Goal: Task Accomplishment & Management: Complete application form

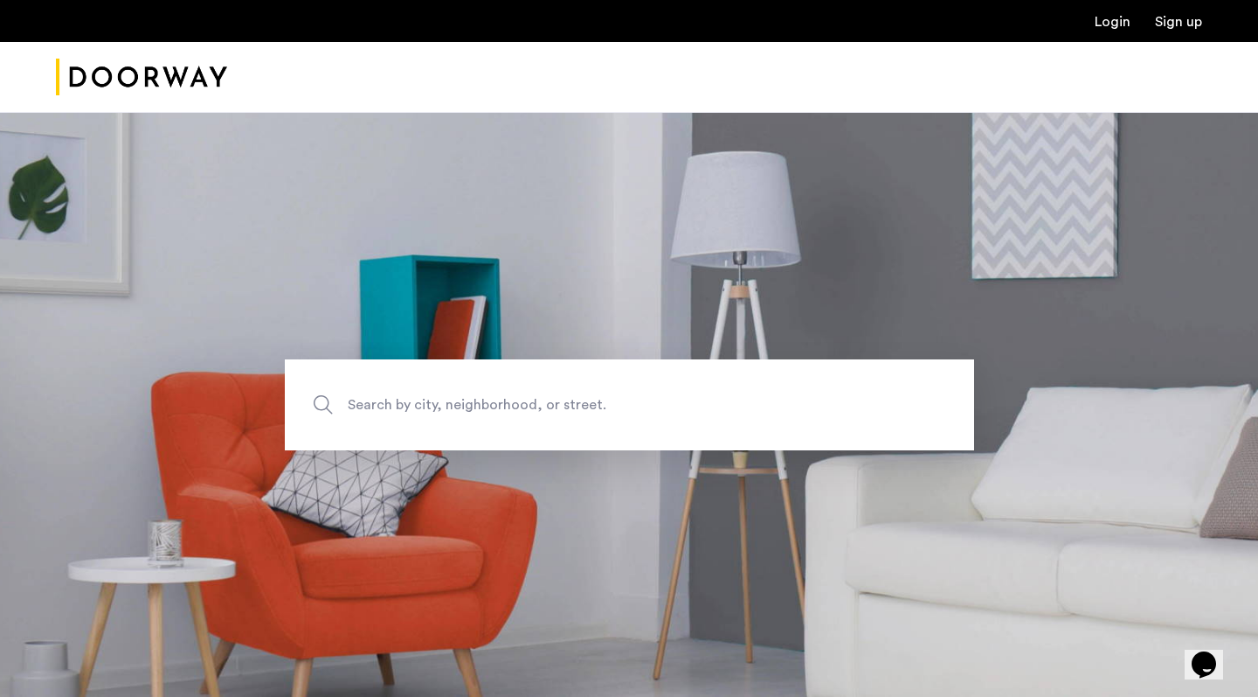
click at [1107, 29] on link "Login" at bounding box center [1113, 22] width 36 height 14
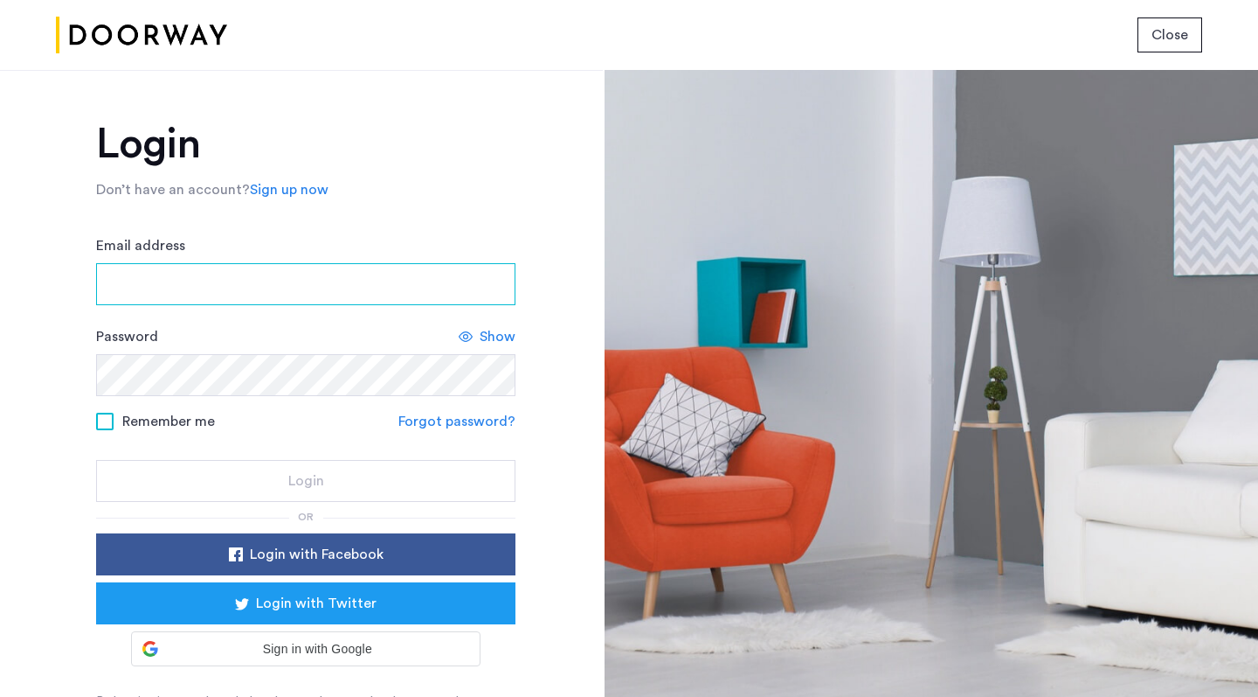
type input "**********"
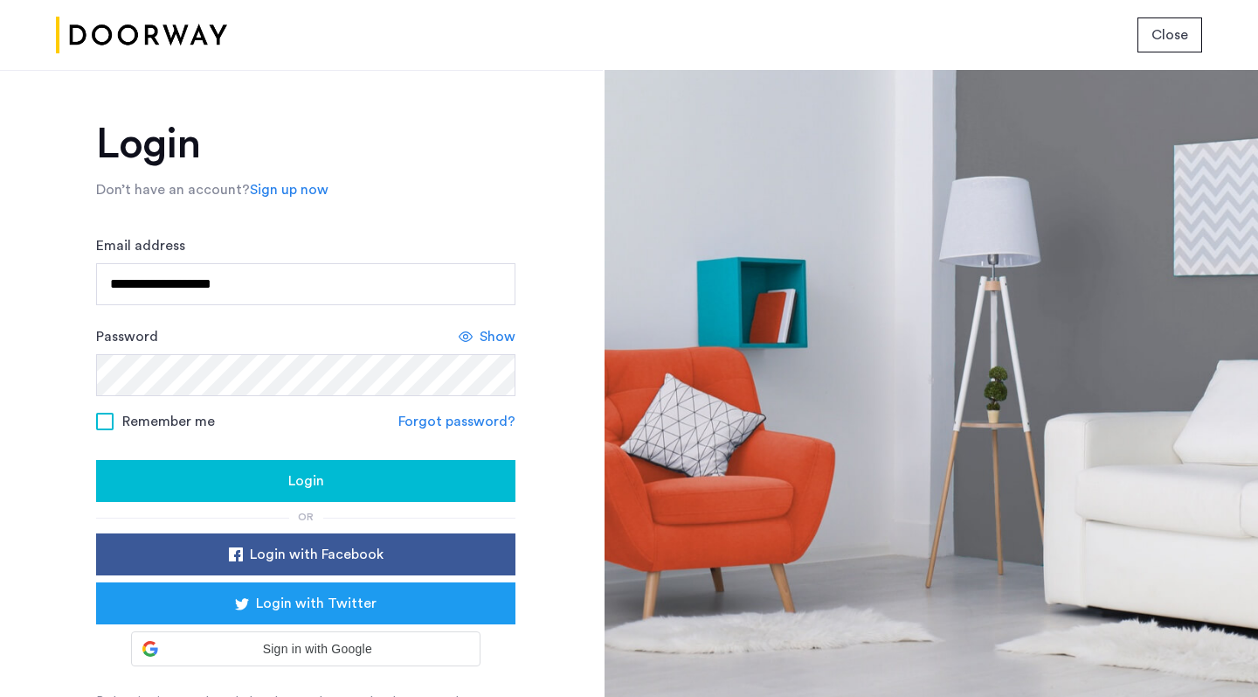
click at [345, 490] on div "Login" at bounding box center [306, 480] width 392 height 21
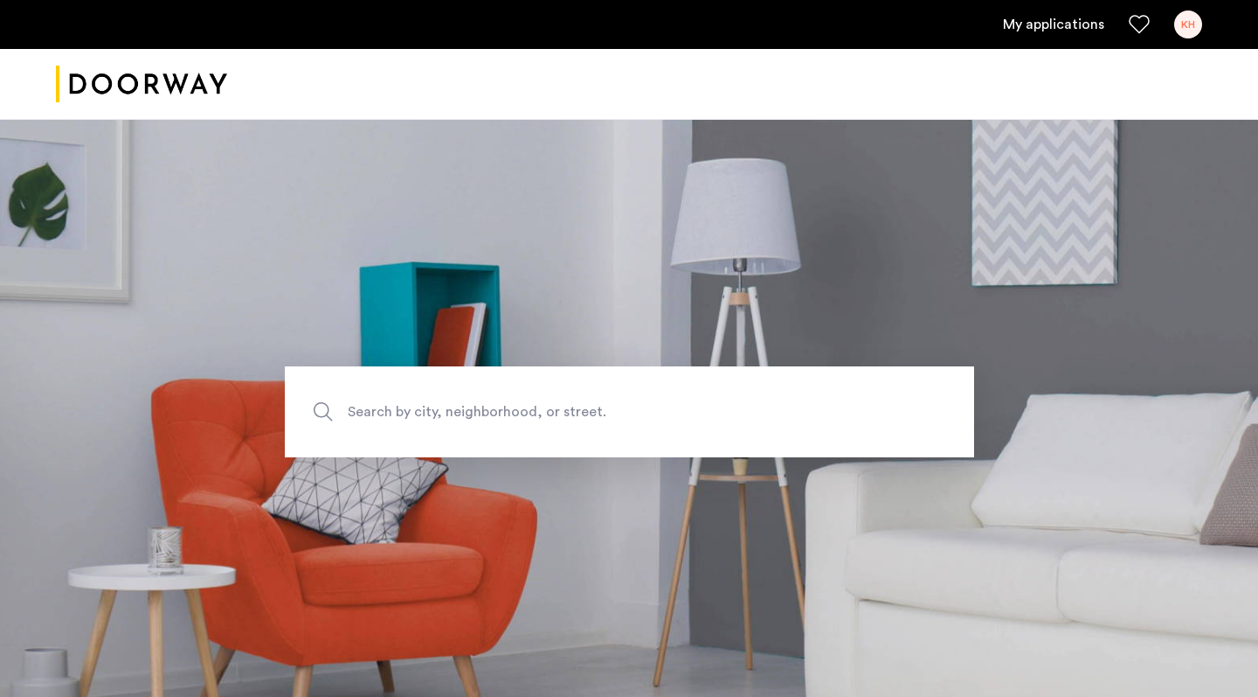
click at [1058, 27] on link "My applications" at bounding box center [1053, 24] width 101 height 21
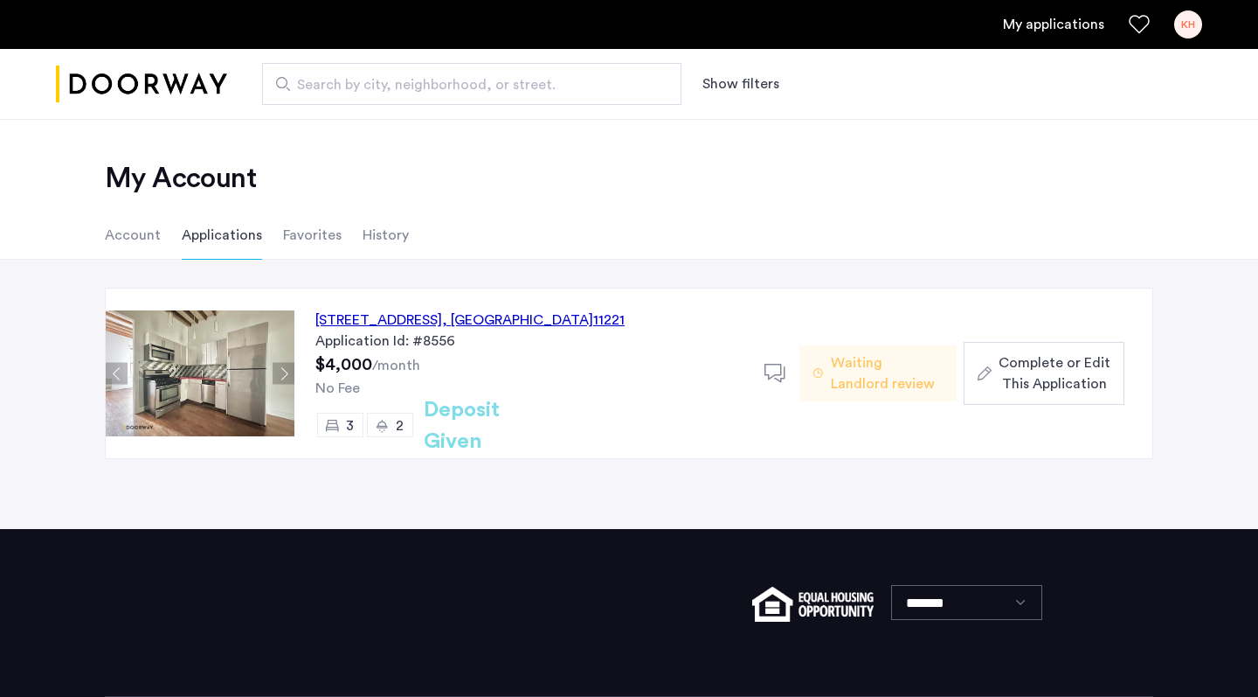
click at [438, 316] on div "[STREET_ADDRESS]" at bounding box center [469, 319] width 309 height 21
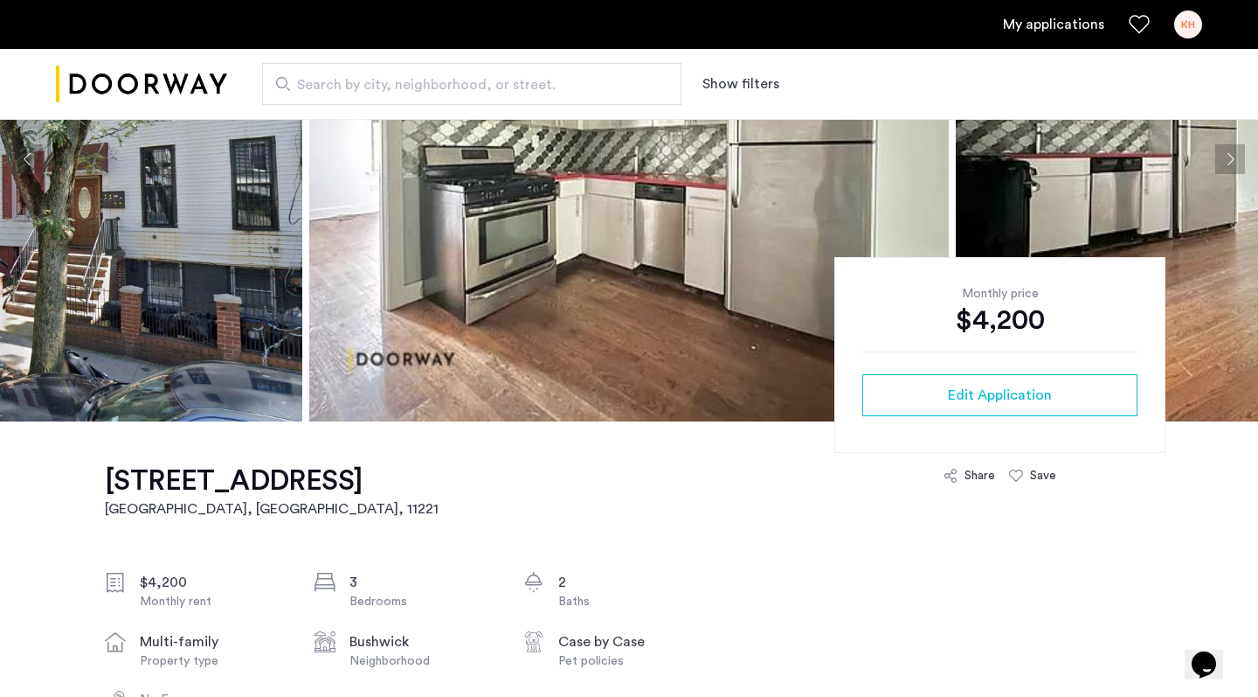
scroll to position [154, 0]
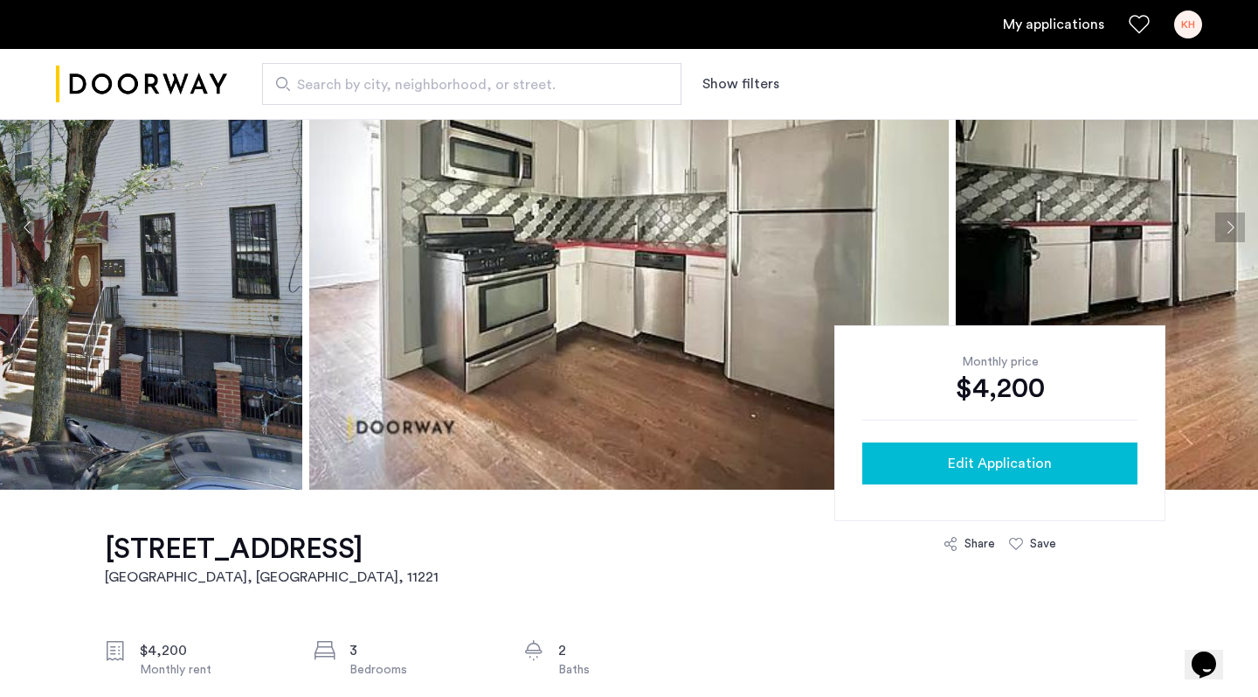
click at [942, 471] on div "Edit Application" at bounding box center [1000, 463] width 247 height 21
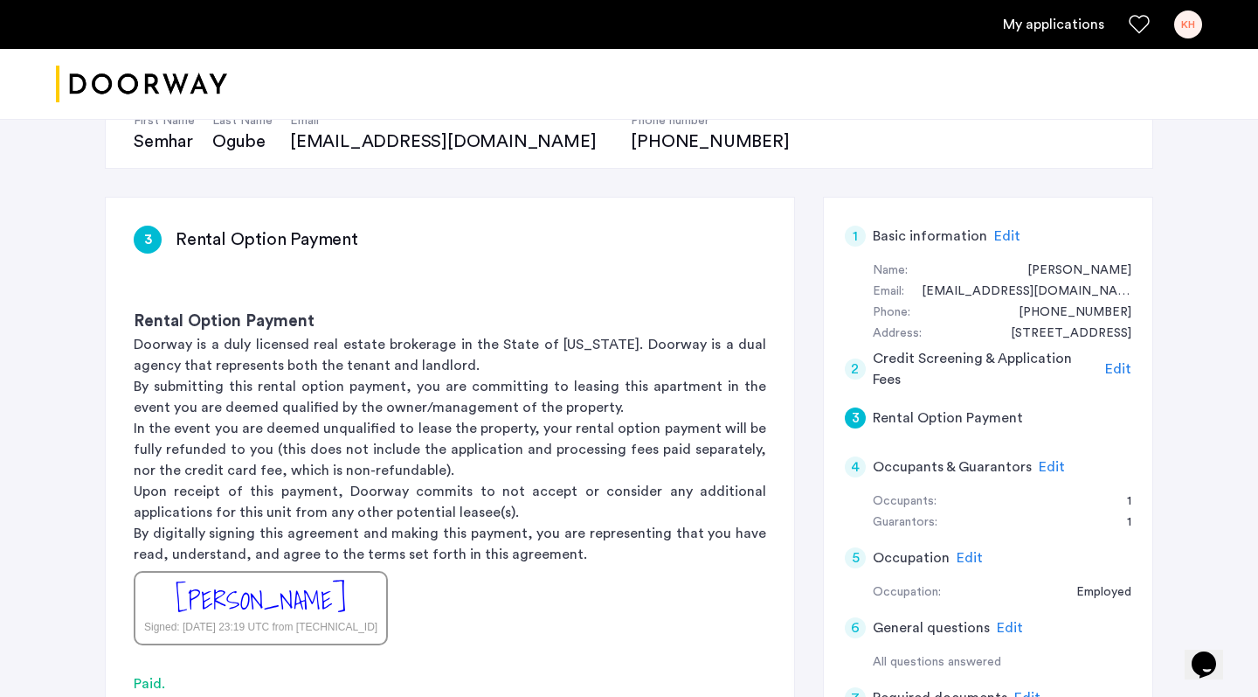
scroll to position [211, 0]
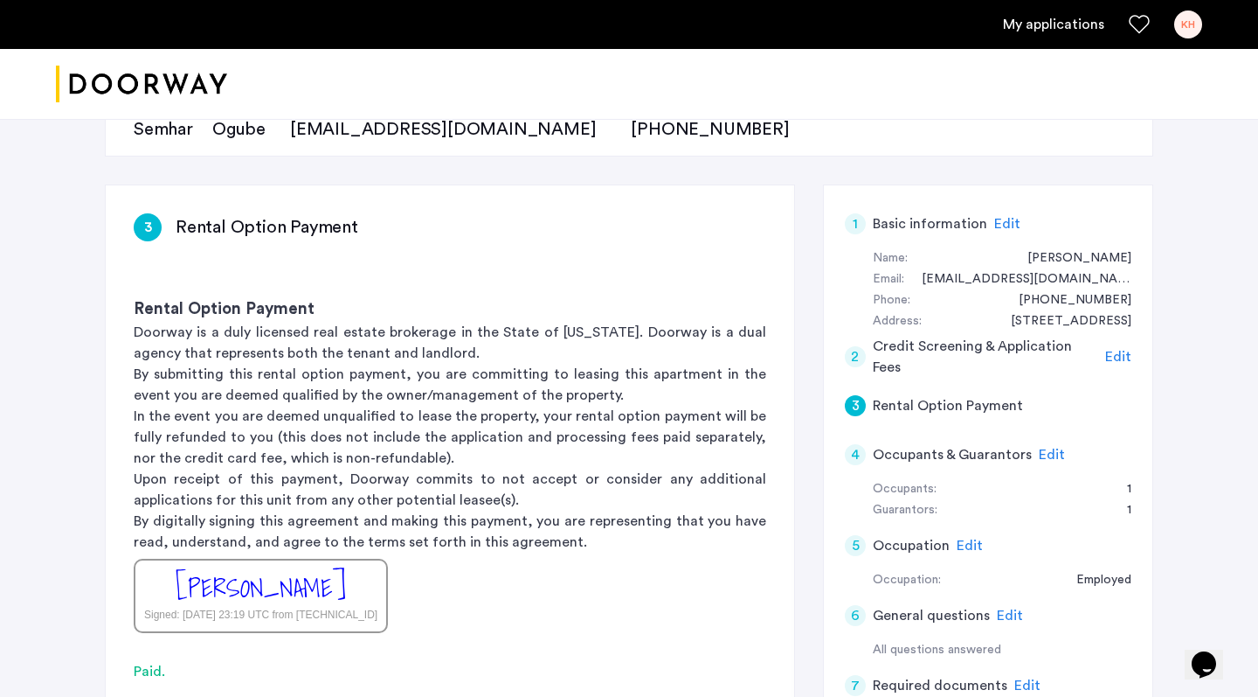
click at [975, 450] on h5 "Occupants & Guarantors" at bounding box center [952, 454] width 159 height 21
click at [926, 487] on div "Occupants:" at bounding box center [905, 489] width 64 height 21
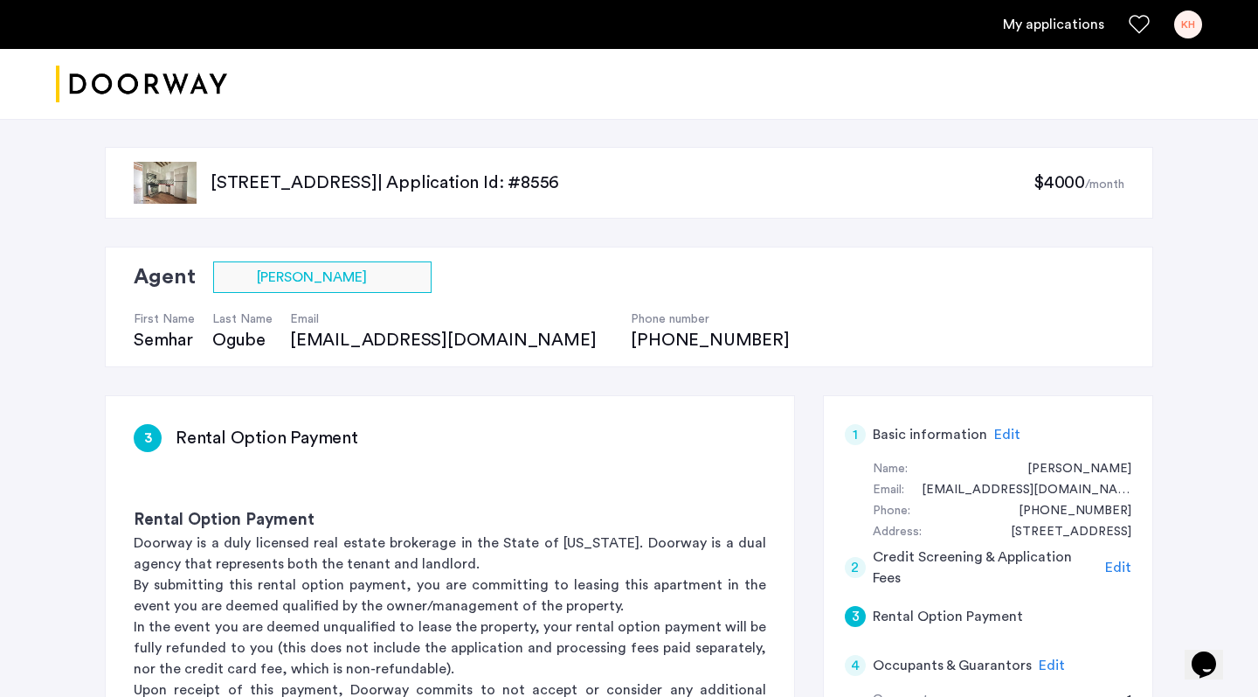
scroll to position [0, 0]
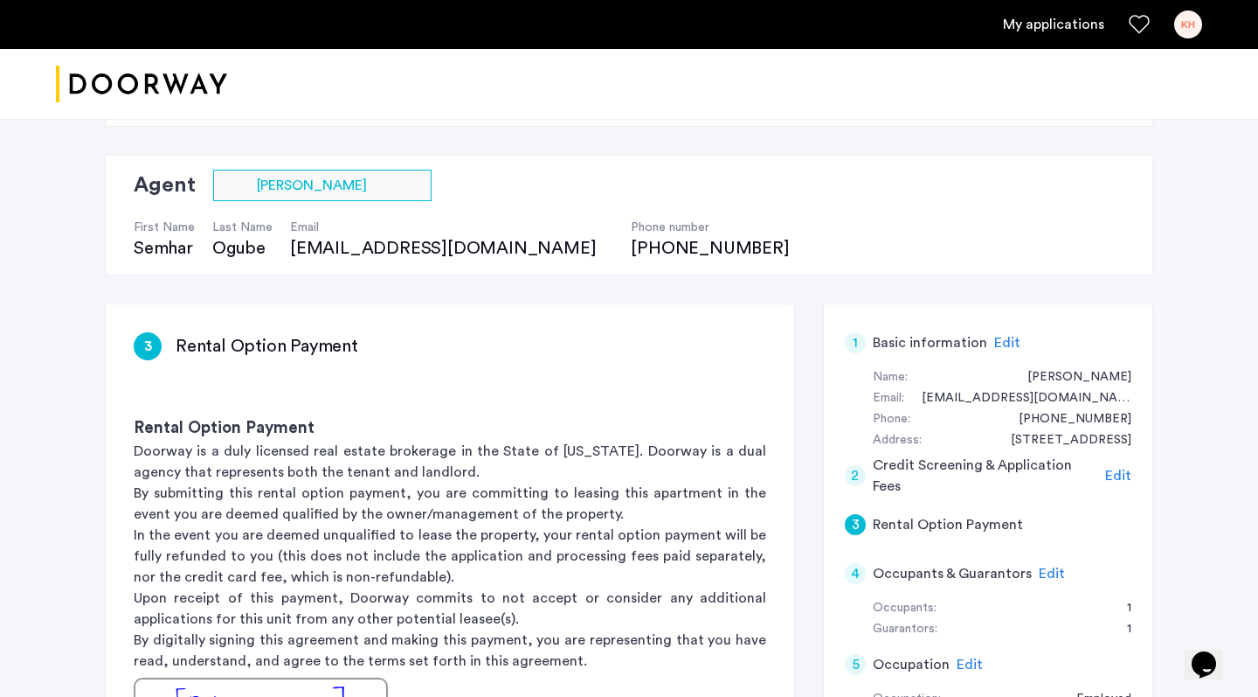
scroll to position [105, 0]
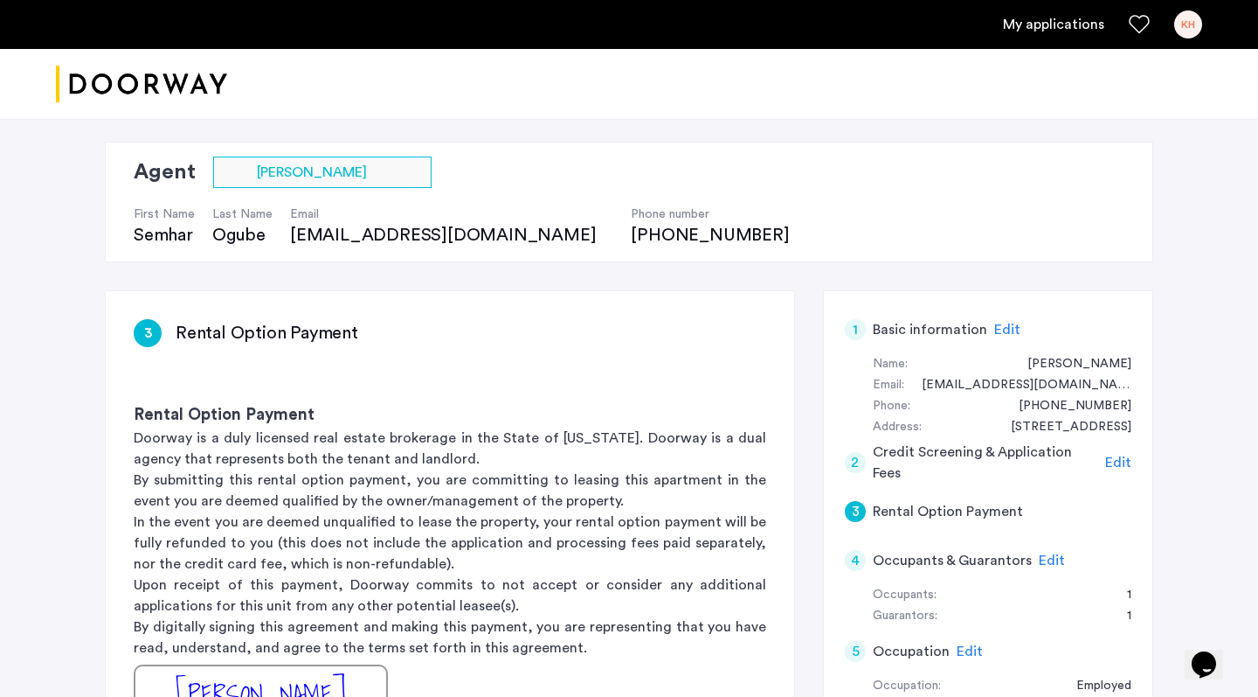
click at [1053, 559] on span "Edit" at bounding box center [1052, 560] width 26 height 14
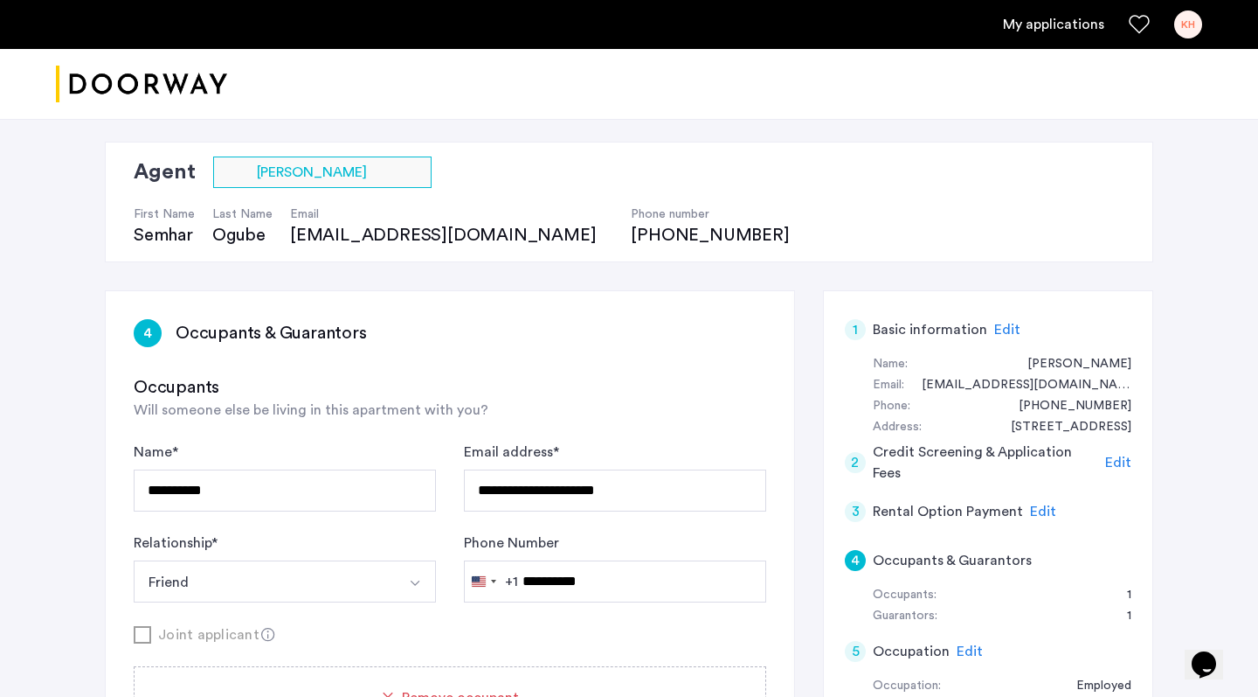
type input "**********"
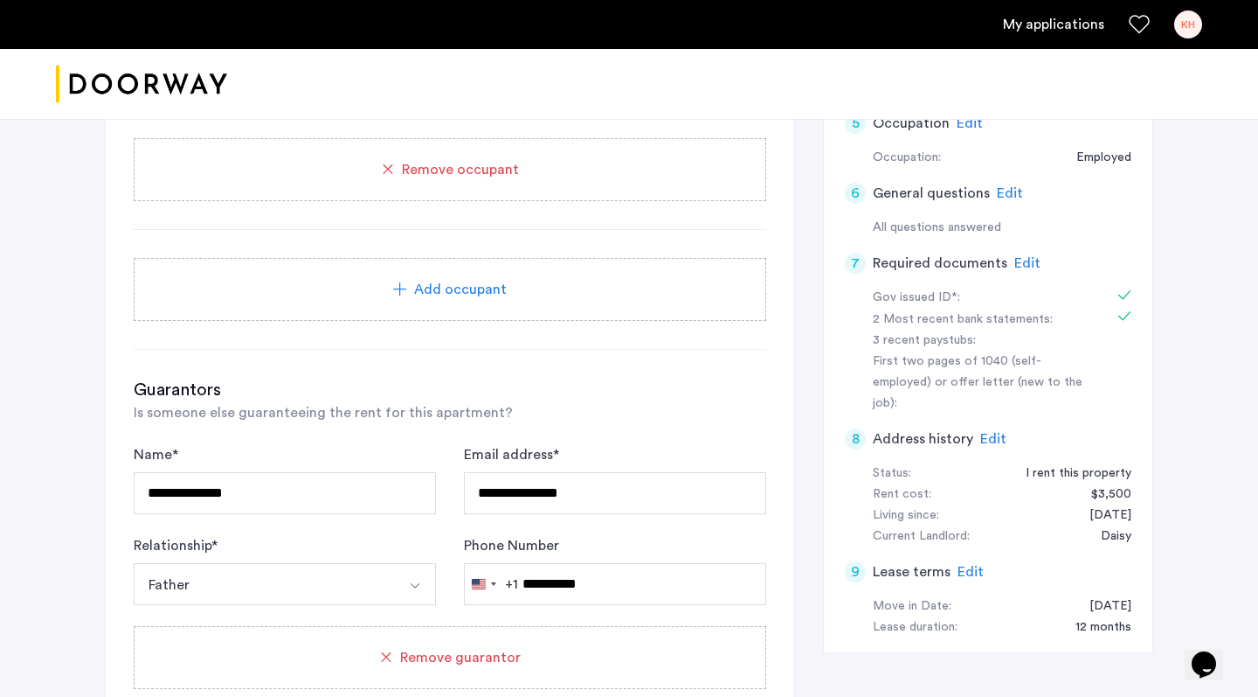
scroll to position [615, 0]
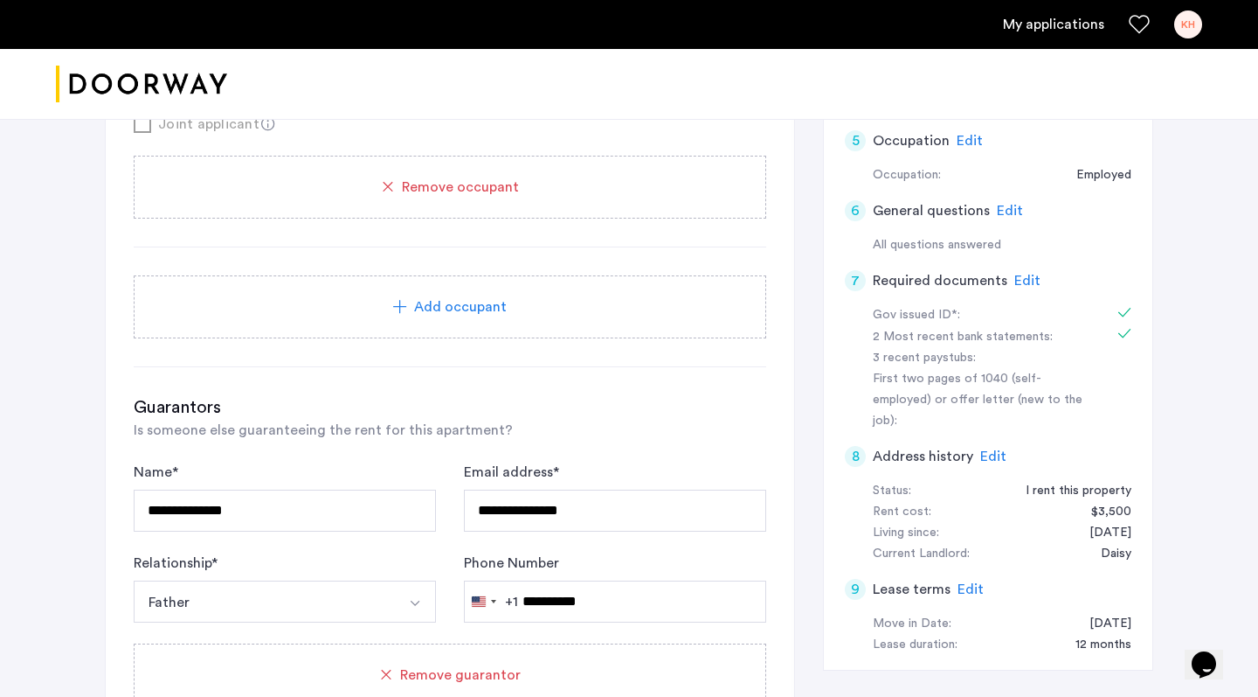
click at [978, 274] on h5 "Required documents" at bounding box center [940, 280] width 135 height 21
click at [1015, 274] on span "Edit" at bounding box center [1028, 281] width 26 height 14
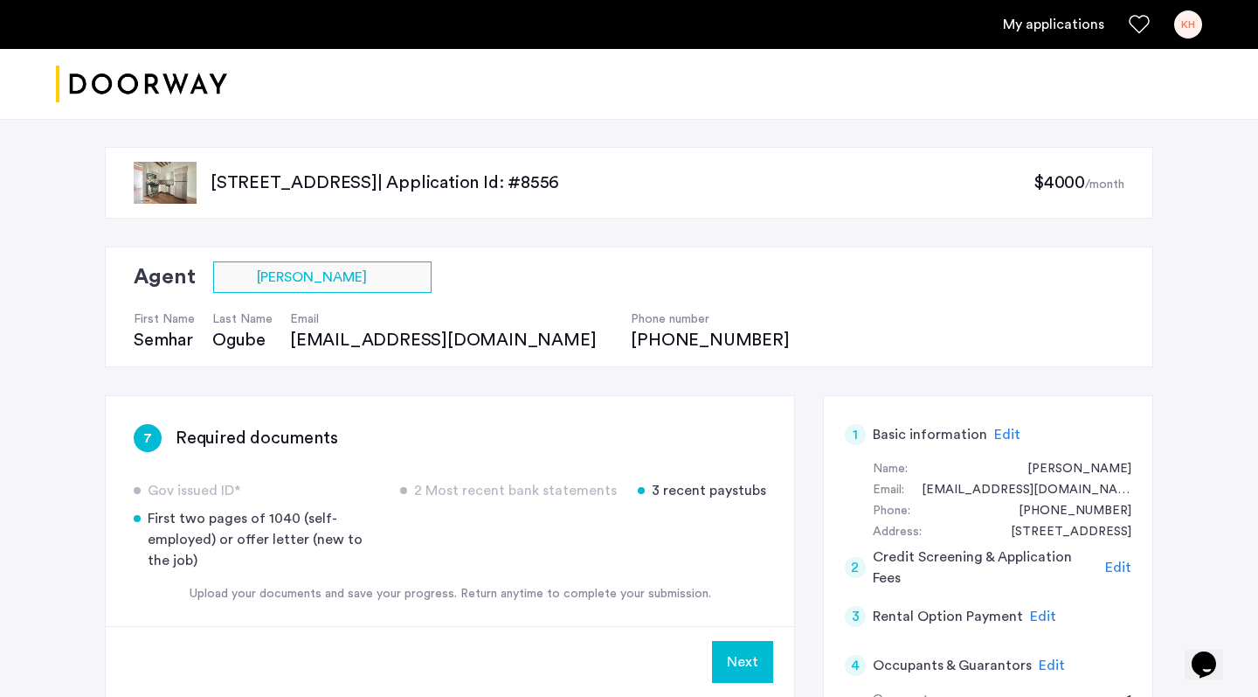
scroll to position [0, 0]
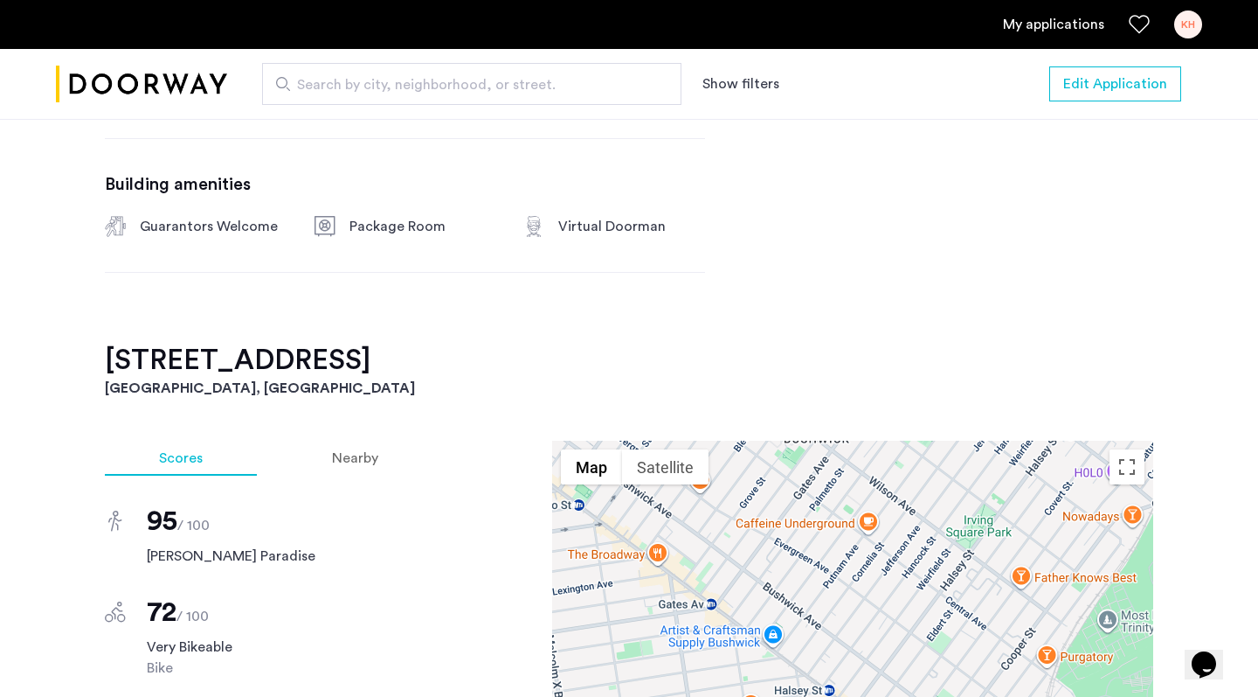
scroll to position [1008, 0]
